Goal: Information Seeking & Learning: Learn about a topic

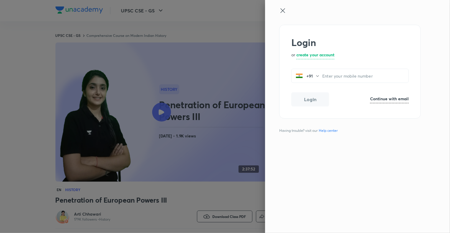
click at [39, 222] on div at bounding box center [225, 116] width 450 height 233
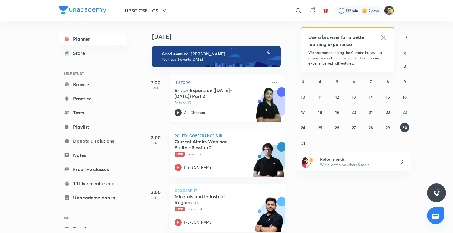
click at [221, 96] on h5 "British Expansion ([DATE]- [DATE]) Part 2" at bounding box center [211, 93] width 73 height 12
